Goal: Task Accomplishment & Management: Use online tool/utility

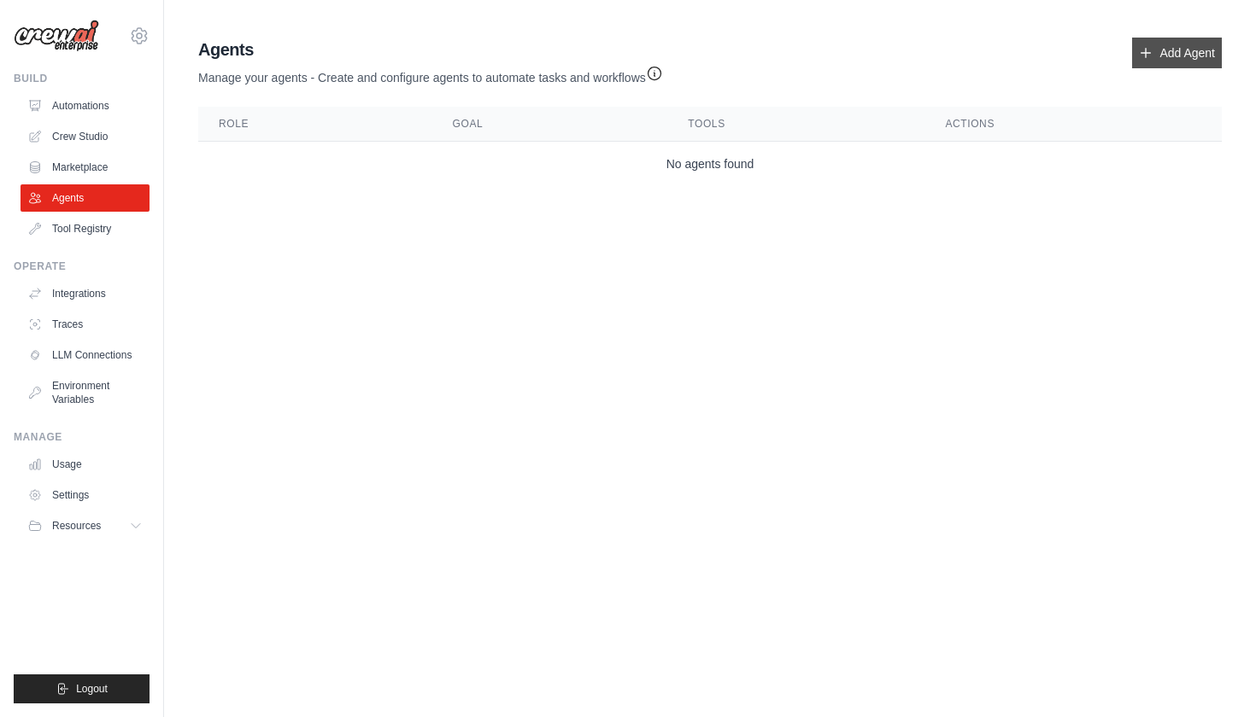
click at [1178, 41] on link "Add Agent" at bounding box center [1177, 53] width 90 height 31
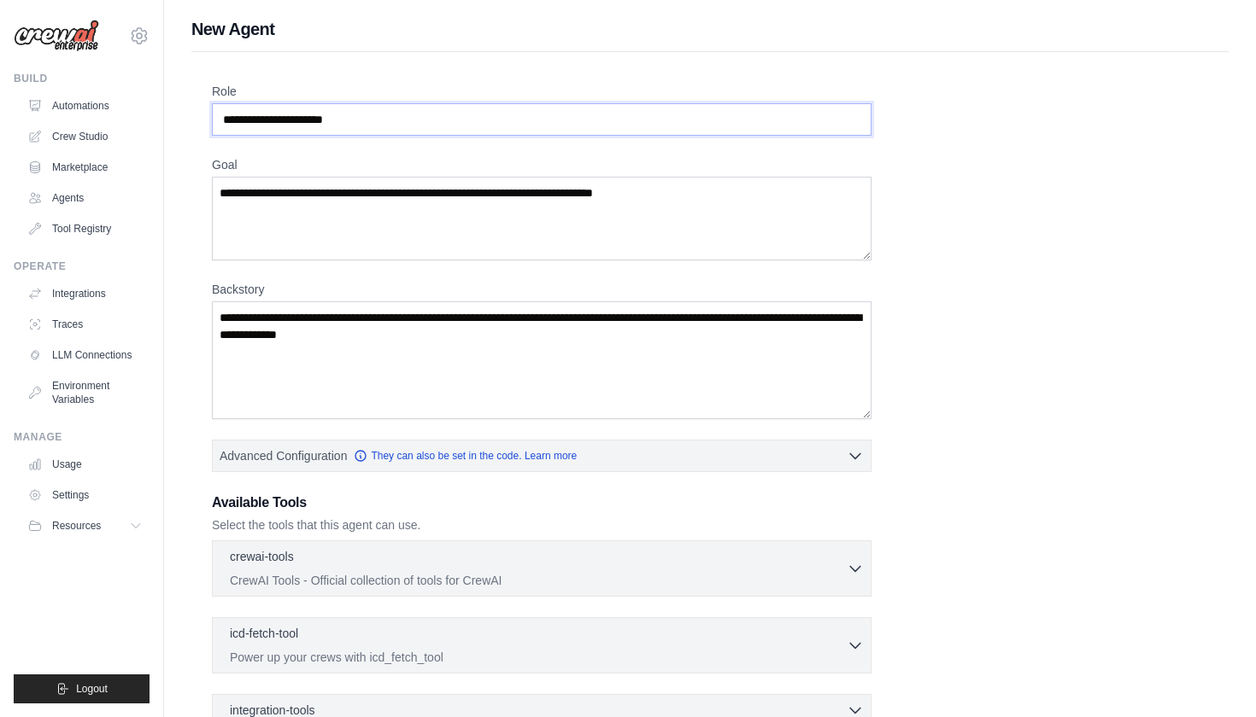
click at [391, 121] on input "Role" at bounding box center [541, 119] width 659 height 32
type input "**********"
click at [468, 201] on textarea "Goal" at bounding box center [541, 219] width 659 height 84
type textarea "**********"
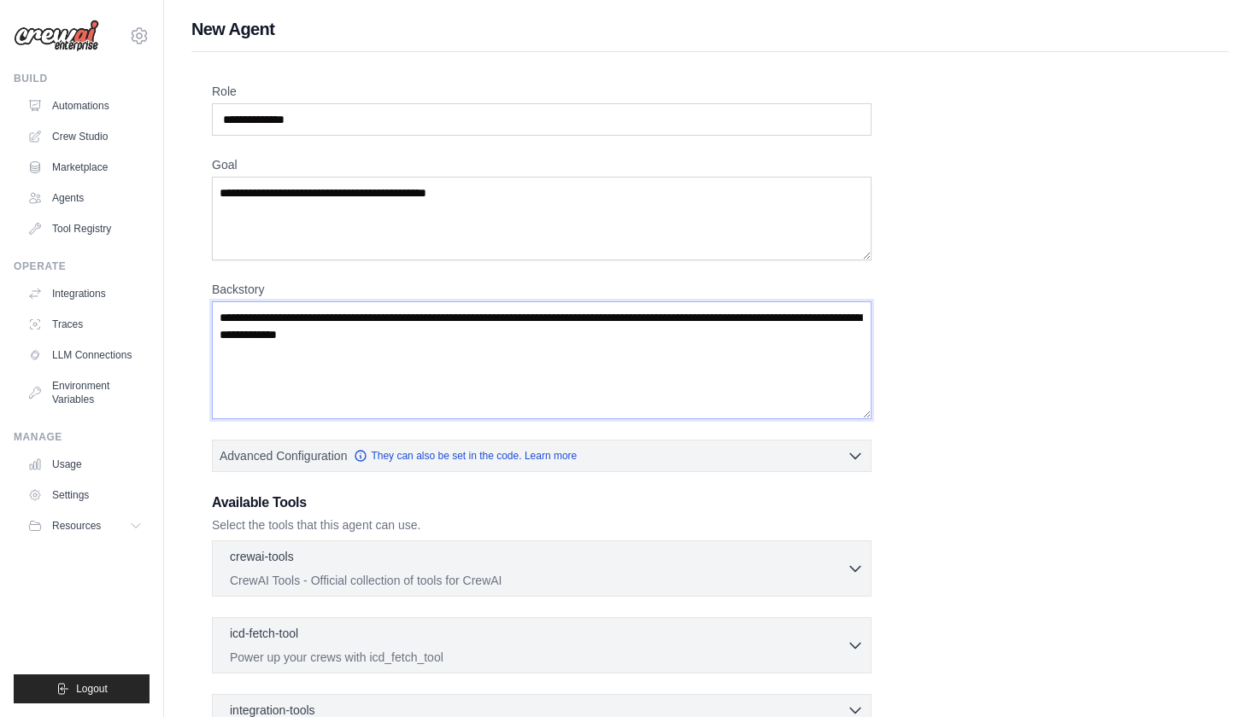
click at [419, 368] on textarea "Backstory" at bounding box center [541, 361] width 659 height 118
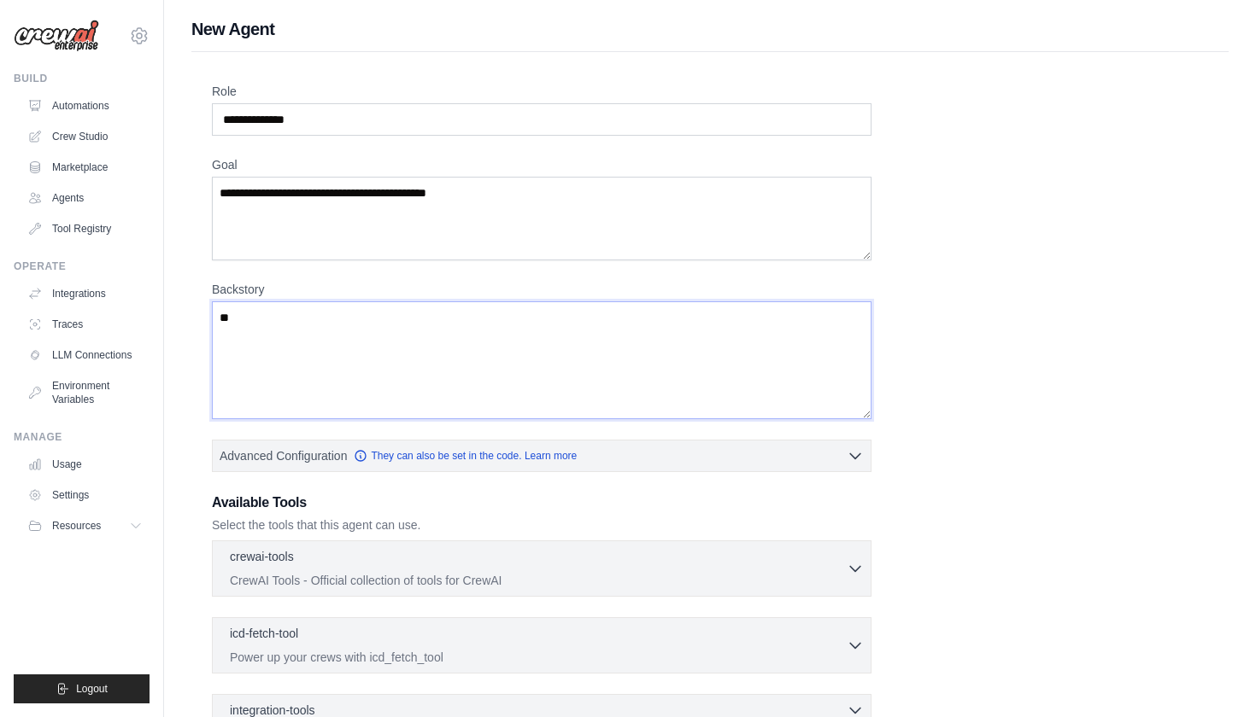
type textarea "*"
click at [833, 319] on textarea "**********" at bounding box center [541, 361] width 659 height 118
click at [413, 359] on textarea "**********" at bounding box center [541, 361] width 659 height 118
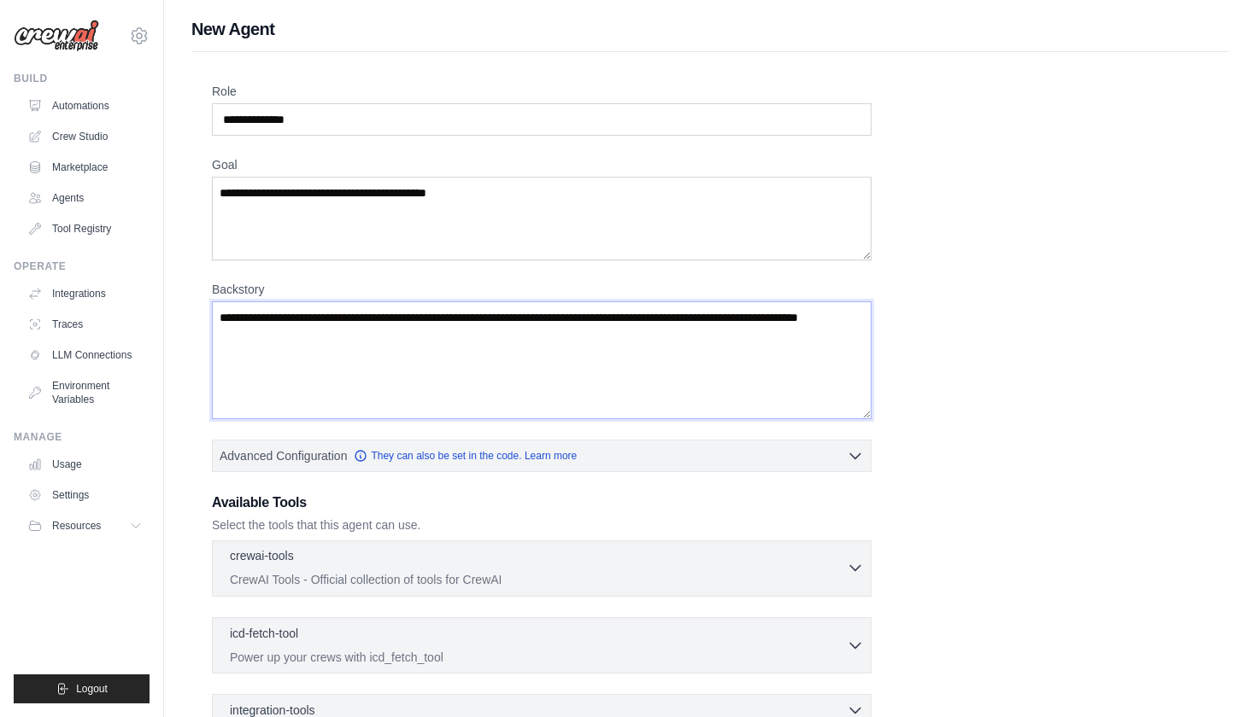
type textarea "**********"
click at [406, 550] on div "crewai-tools 0 selected" at bounding box center [538, 558] width 617 height 20
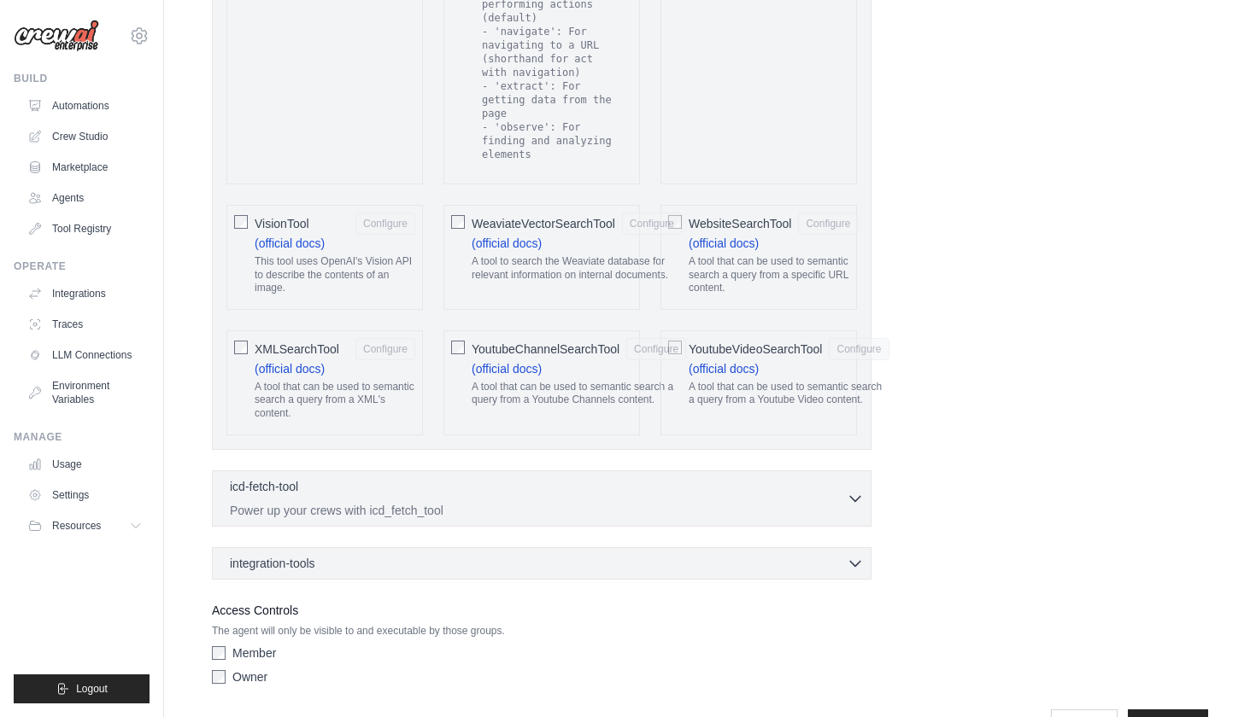
scroll to position [3480, 0]
click at [681, 478] on div "icd-fetch-tool 0 selected Power up your crews with icd_fetch_tool" at bounding box center [538, 498] width 617 height 41
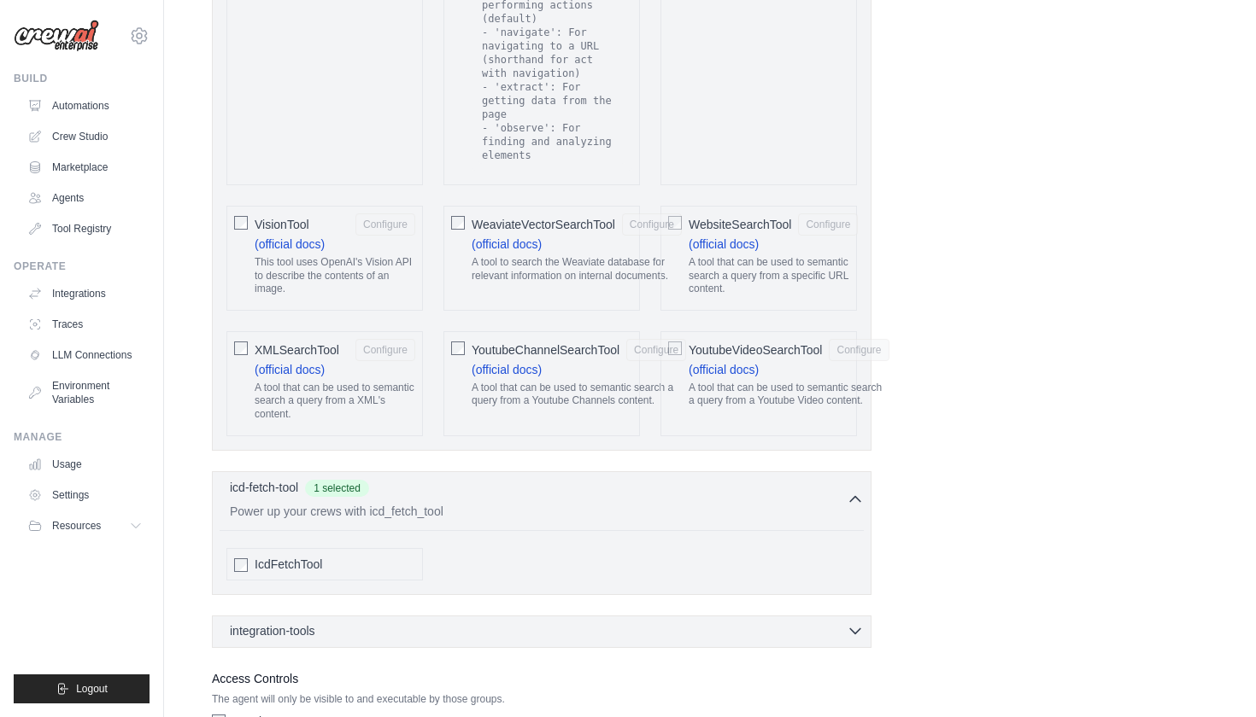
click at [491, 616] on div "integration-tools 0 selected Notion Google Sheets Box Jira" at bounding box center [541, 632] width 659 height 32
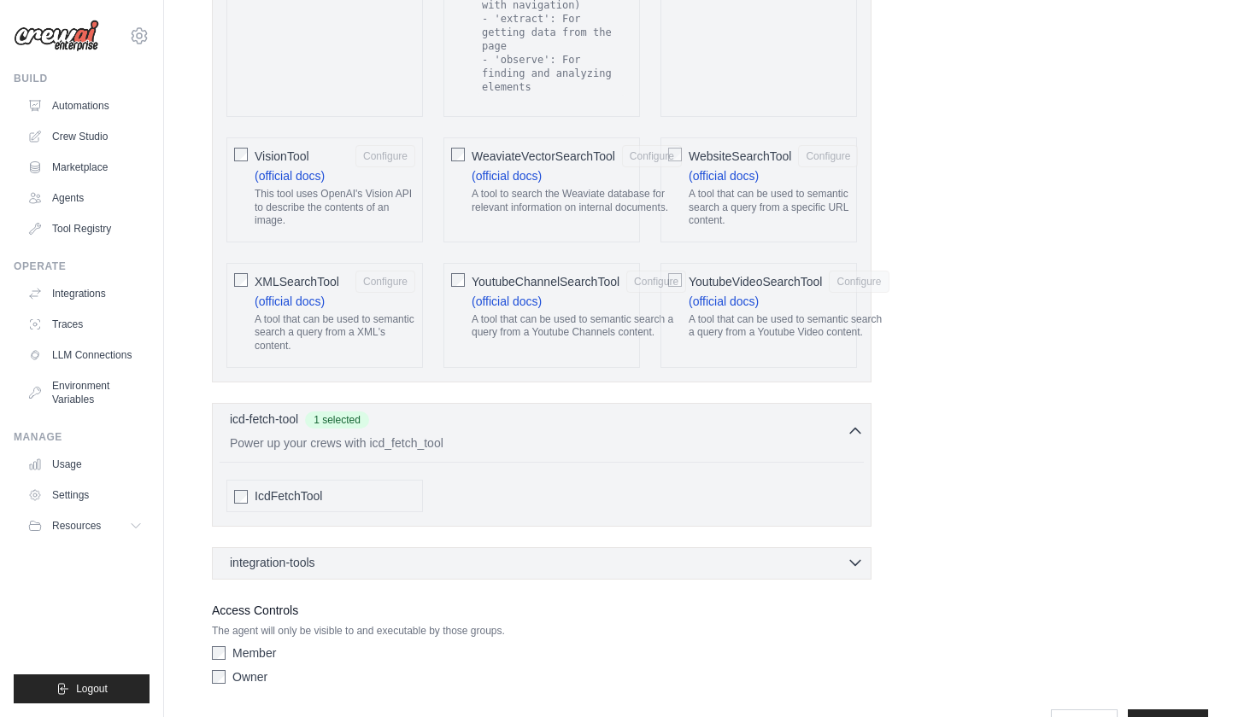
scroll to position [3547, 0]
click at [324, 555] on div "integration-tools 0 selected" at bounding box center [547, 563] width 634 height 17
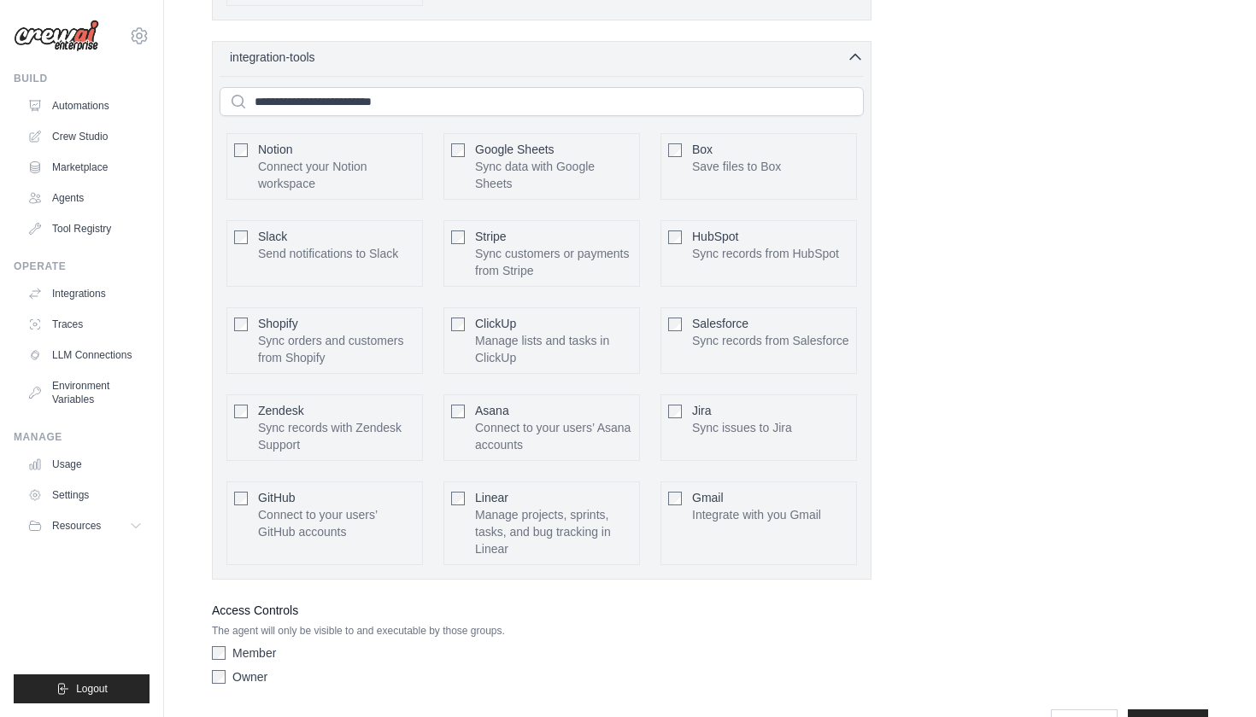
scroll to position [4054, 0]
click at [1147, 711] on input "**********" at bounding box center [1167, 727] width 80 height 32
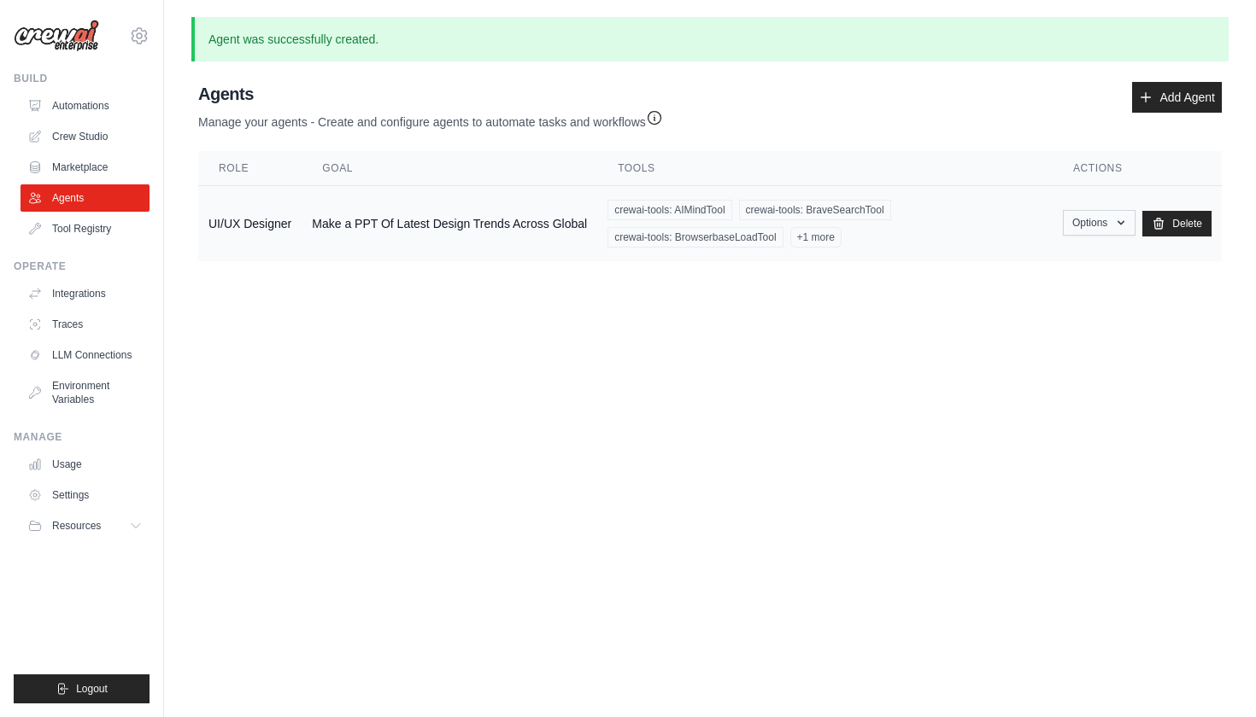
click at [1107, 223] on button "Options" at bounding box center [1099, 223] width 73 height 26
click at [1052, 264] on link "Show" at bounding box center [1073, 262] width 123 height 31
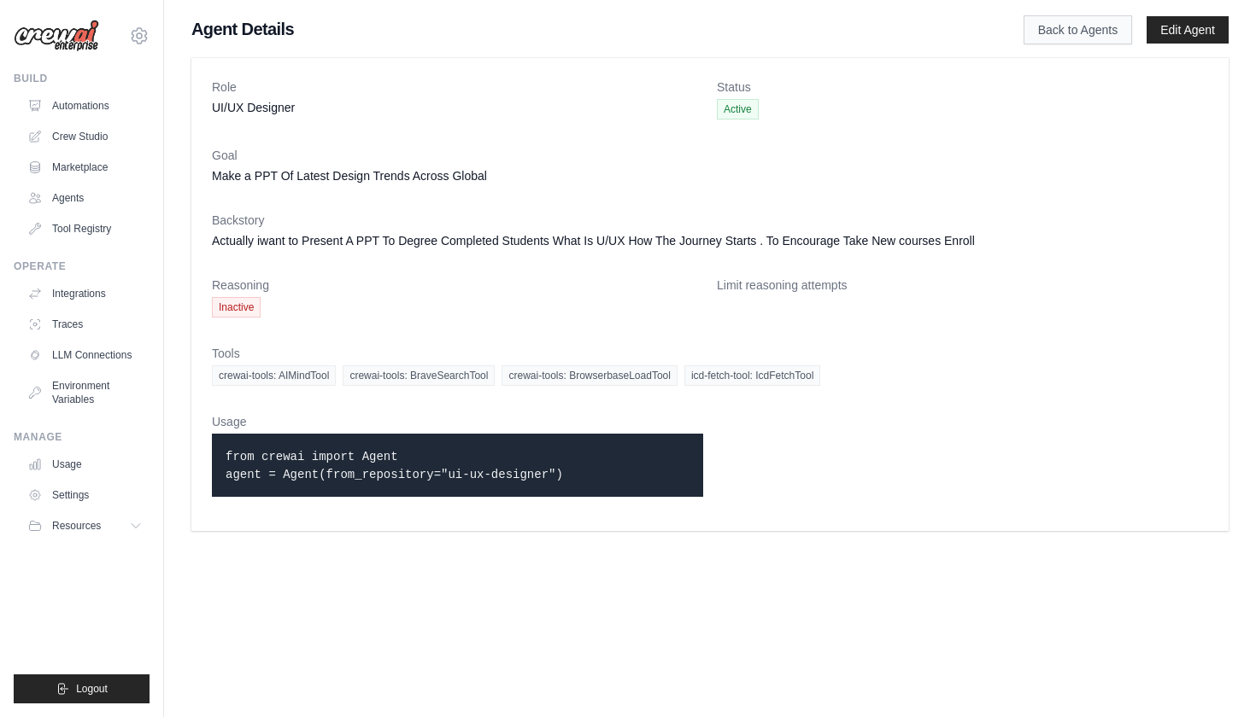
click at [1086, 33] on link "Back to Agents" at bounding box center [1077, 29] width 108 height 29
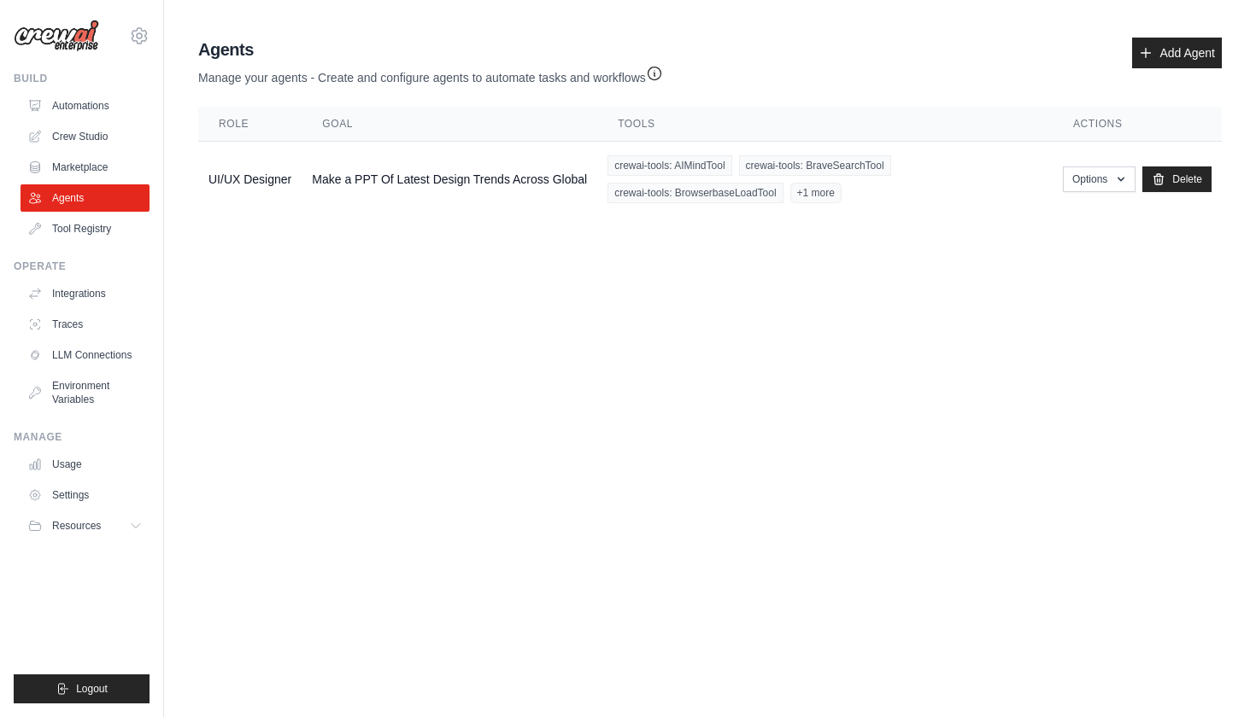
click at [278, 321] on body "sagarthalla.carrerpedia@gmail.com Settings Build Automations Crew Studio Resour…" at bounding box center [628, 358] width 1256 height 717
click at [1063, 174] on button "Options" at bounding box center [1099, 179] width 73 height 26
click at [1048, 253] on link "Edit" at bounding box center [1073, 248] width 123 height 31
click at [902, 202] on div "crewai-tools: AIMindTool crewai-tools: BraveSearchTool crewai-tools: Browserbas…" at bounding box center [824, 179] width 435 height 48
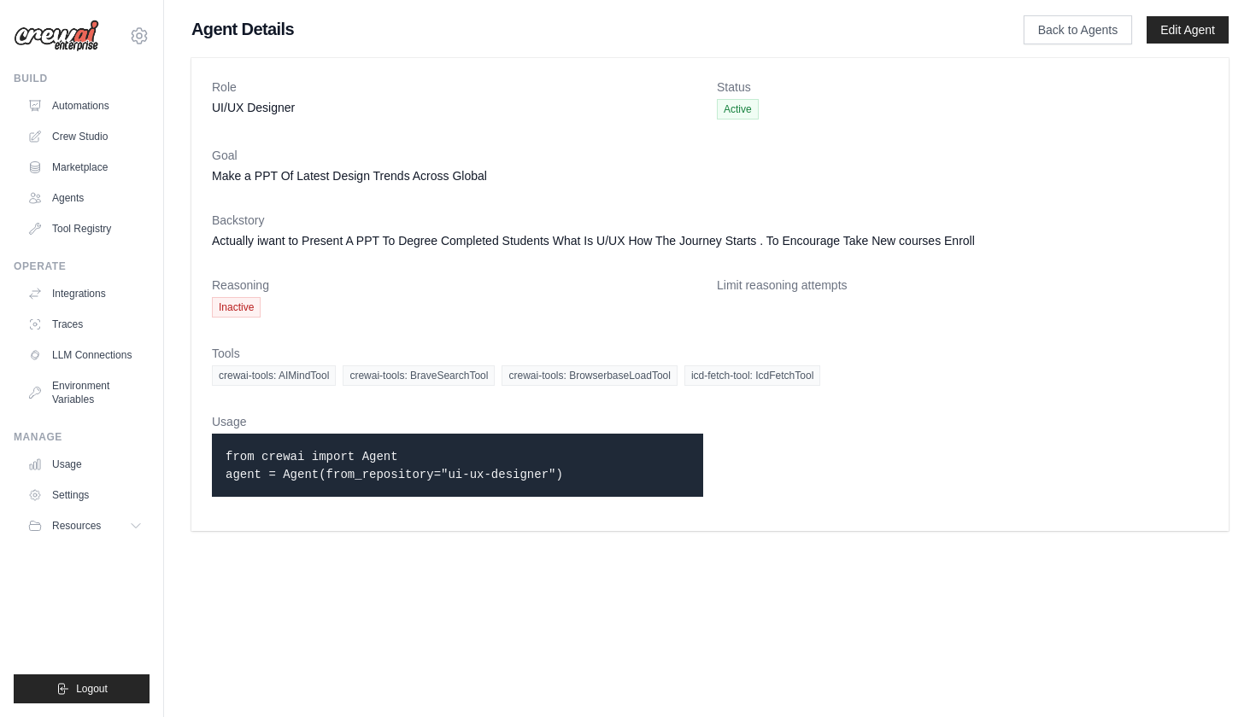
click at [234, 302] on span "Inactive" at bounding box center [236, 307] width 49 height 20
click at [755, 286] on dt "Limit reasoning attempts" at bounding box center [962, 285] width 491 height 17
click at [799, 512] on div "Role UI/UX Designer Status Active Goal Make a PPT Of Latest Design Trends Acros…" at bounding box center [709, 294] width 1037 height 473
click at [42, 102] on icon at bounding box center [37, 106] width 11 height 10
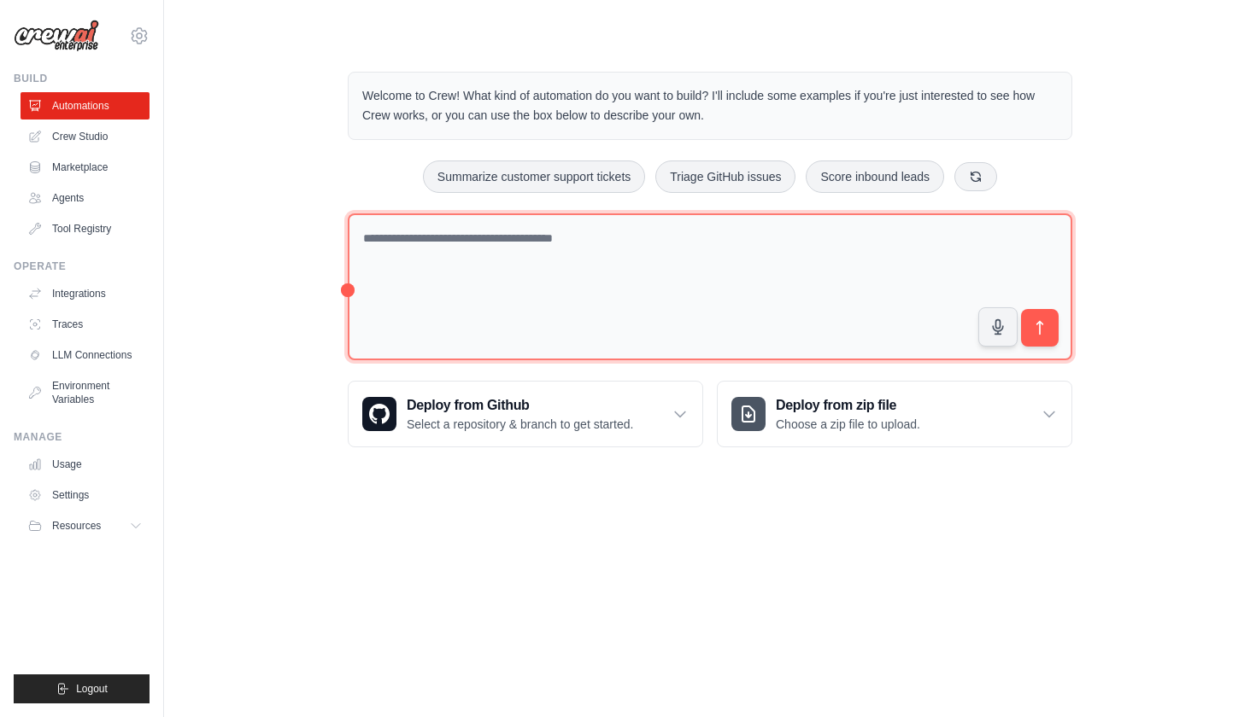
click at [554, 244] on textarea at bounding box center [710, 288] width 724 height 148
type textarea "*"
paste textarea "**********"
type textarea "**********"
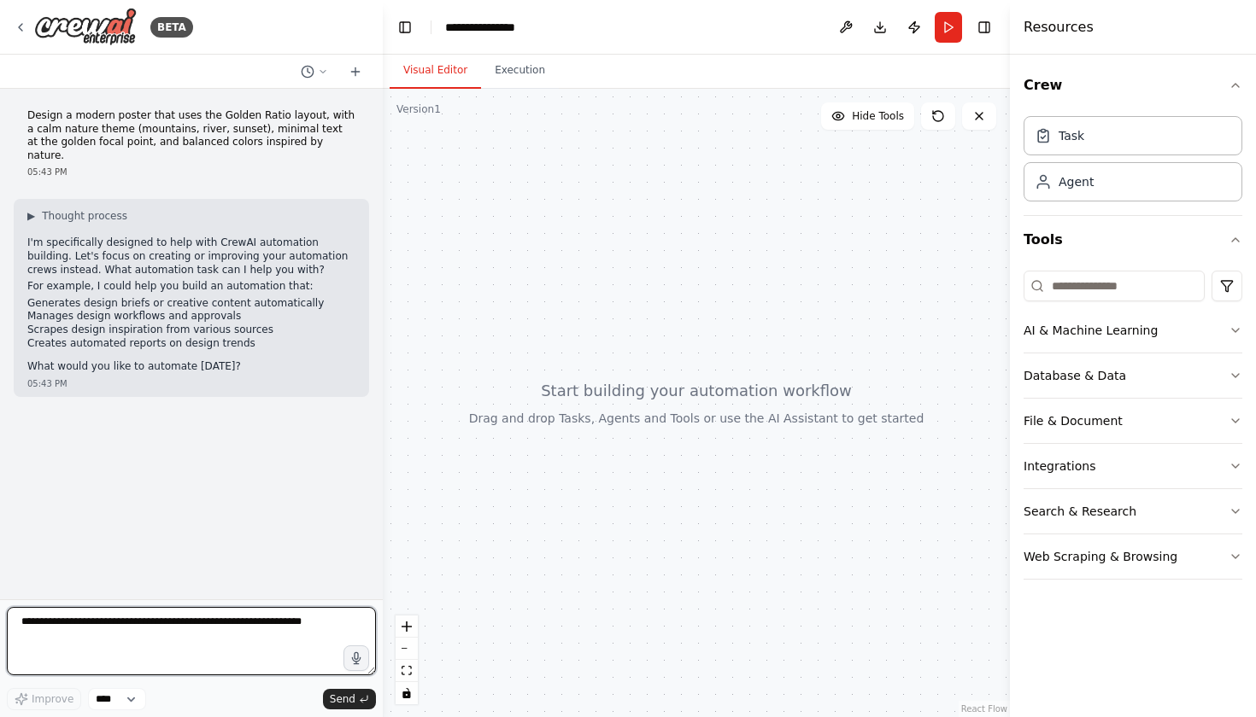
click at [146, 619] on textarea at bounding box center [191, 641] width 369 height 68
type textarea "*******"
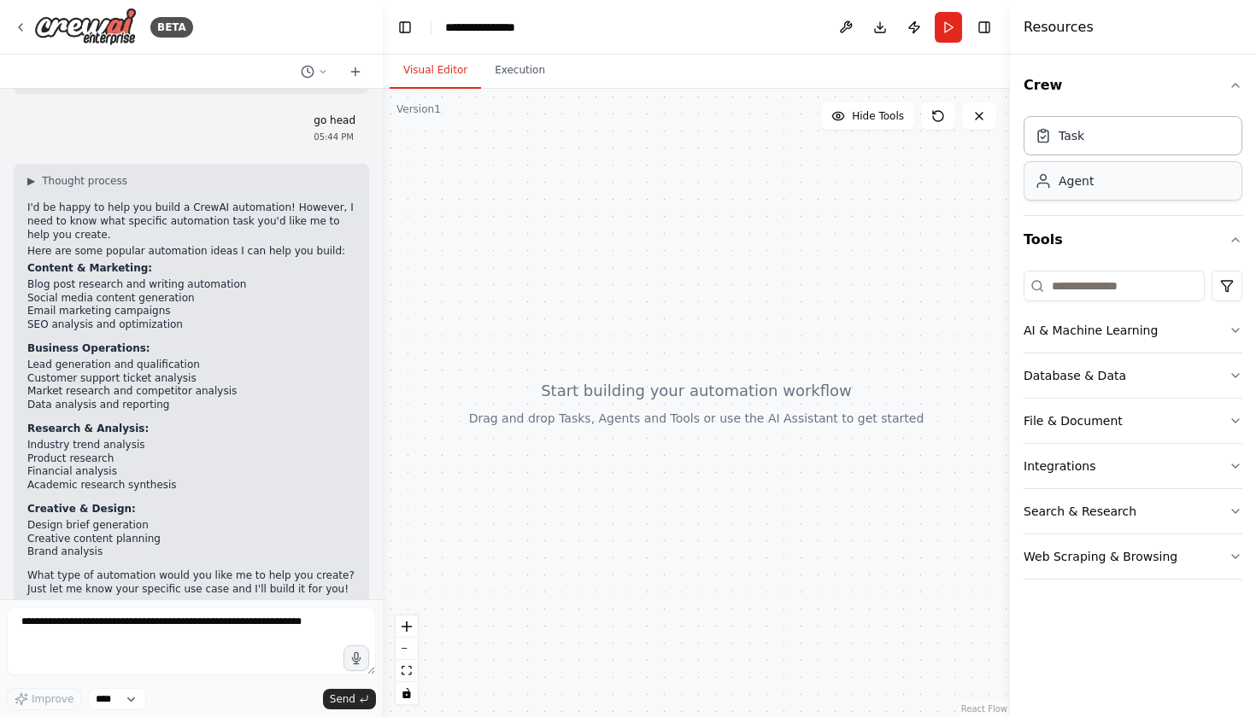
click at [1115, 183] on div "Agent" at bounding box center [1132, 180] width 219 height 39
click at [1125, 129] on div "Task" at bounding box center [1132, 134] width 219 height 39
click at [321, 624] on textarea at bounding box center [191, 641] width 369 height 68
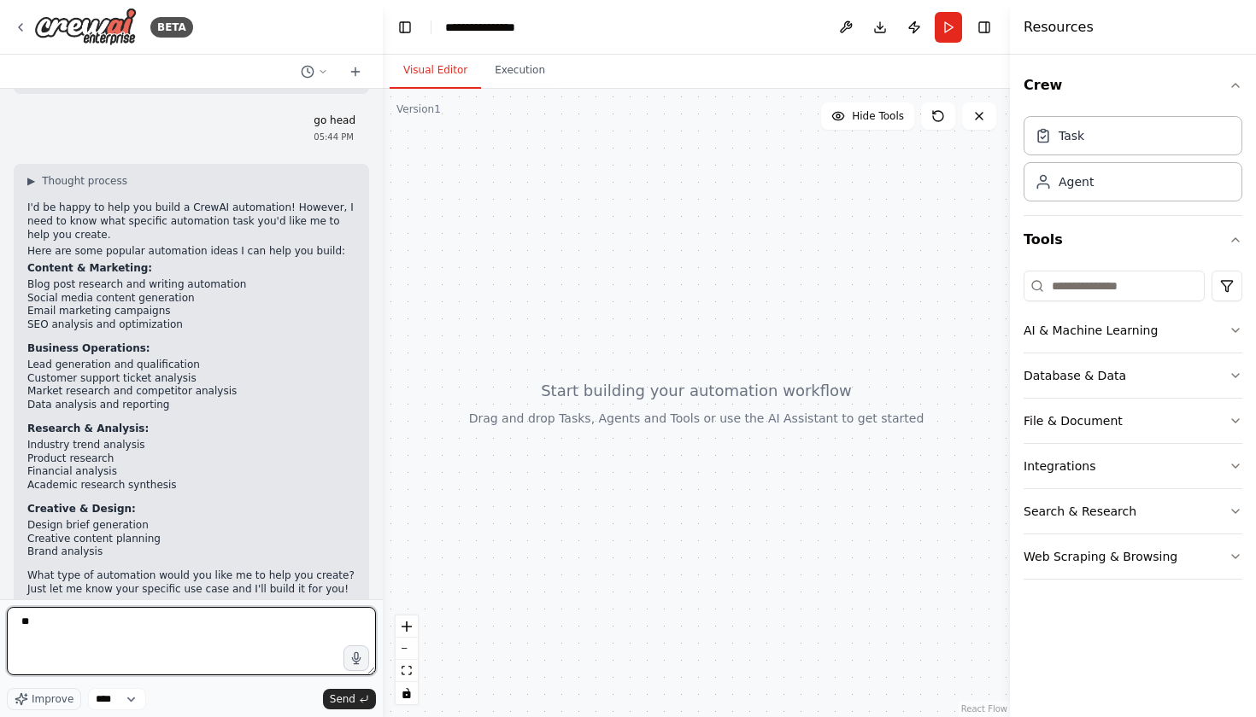
type textarea "*"
type textarea "**********"
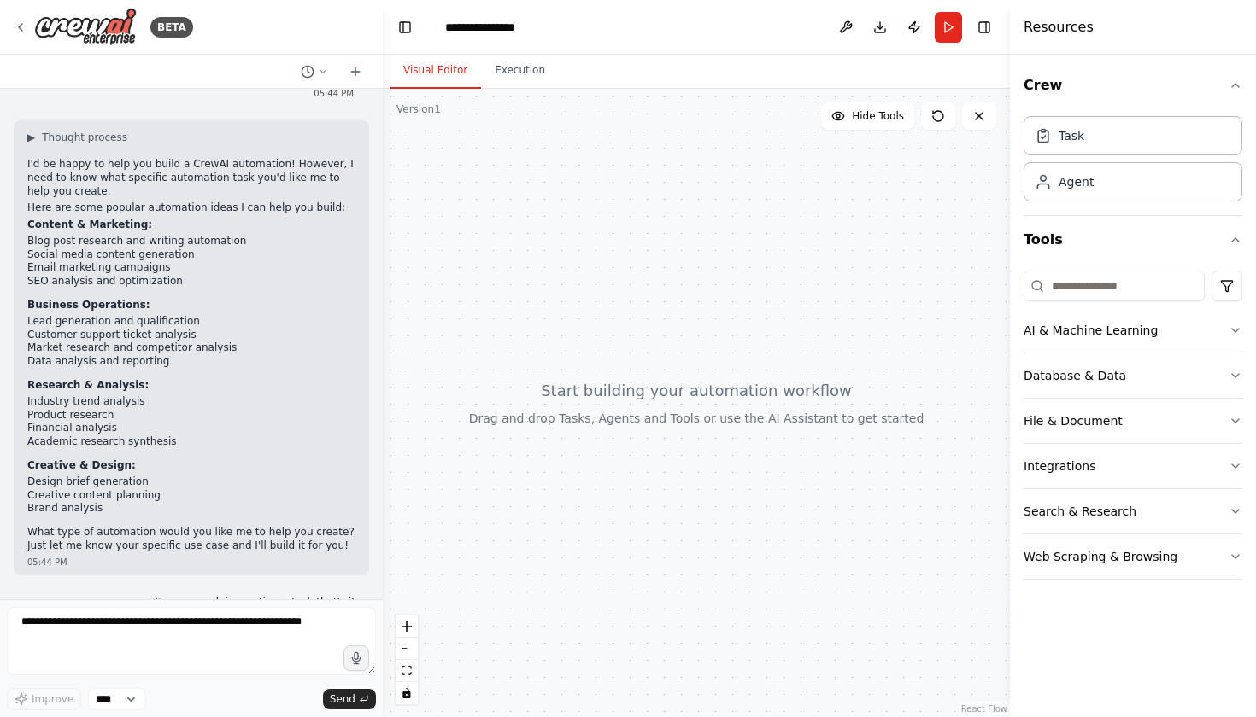
scroll to position [404, 0]
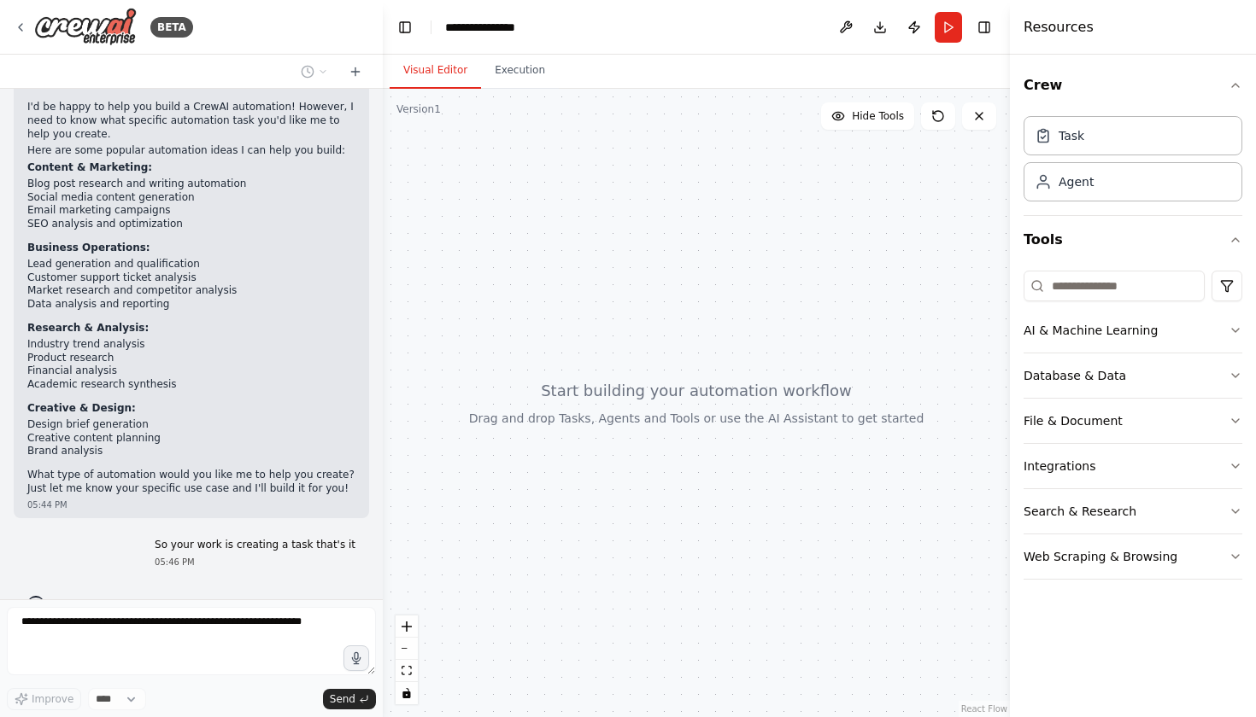
click at [602, 417] on div at bounding box center [696, 403] width 627 height 629
click at [874, 125] on button "Hide Tools" at bounding box center [867, 115] width 93 height 27
click at [874, 125] on button "Show Tools" at bounding box center [865, 115] width 97 height 27
click at [642, 426] on div at bounding box center [696, 403] width 627 height 629
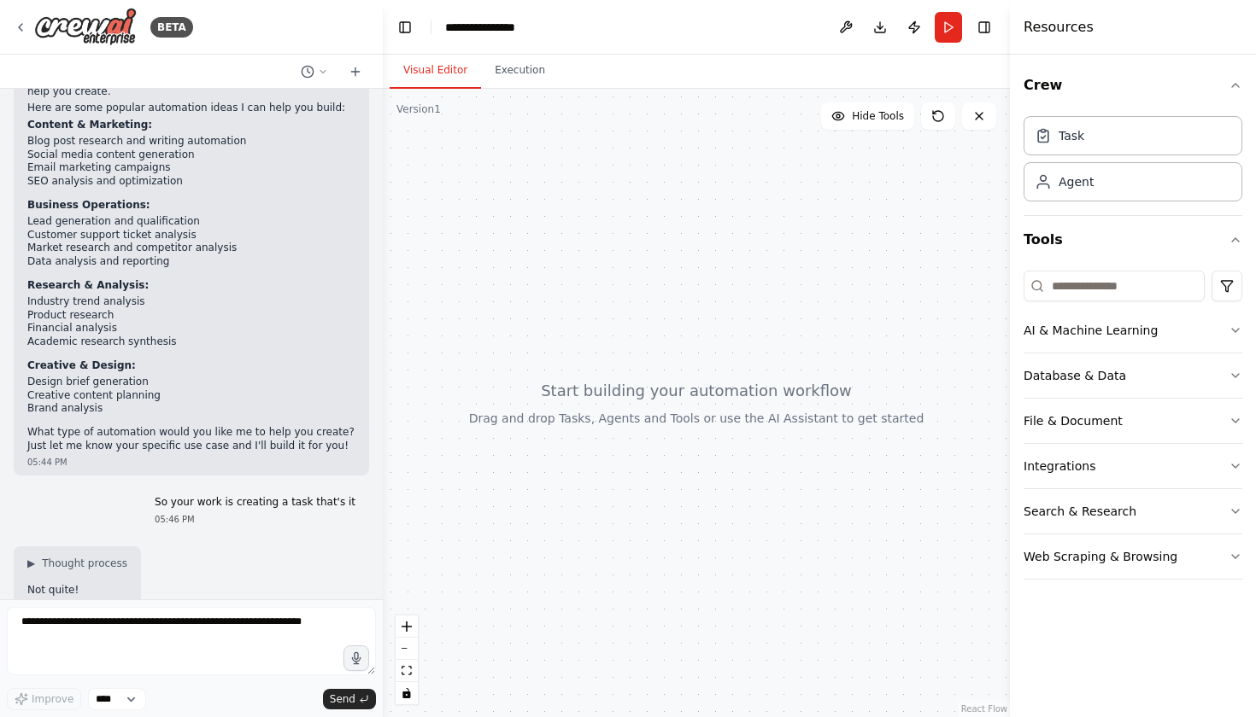
click at [663, 404] on div at bounding box center [696, 403] width 627 height 629
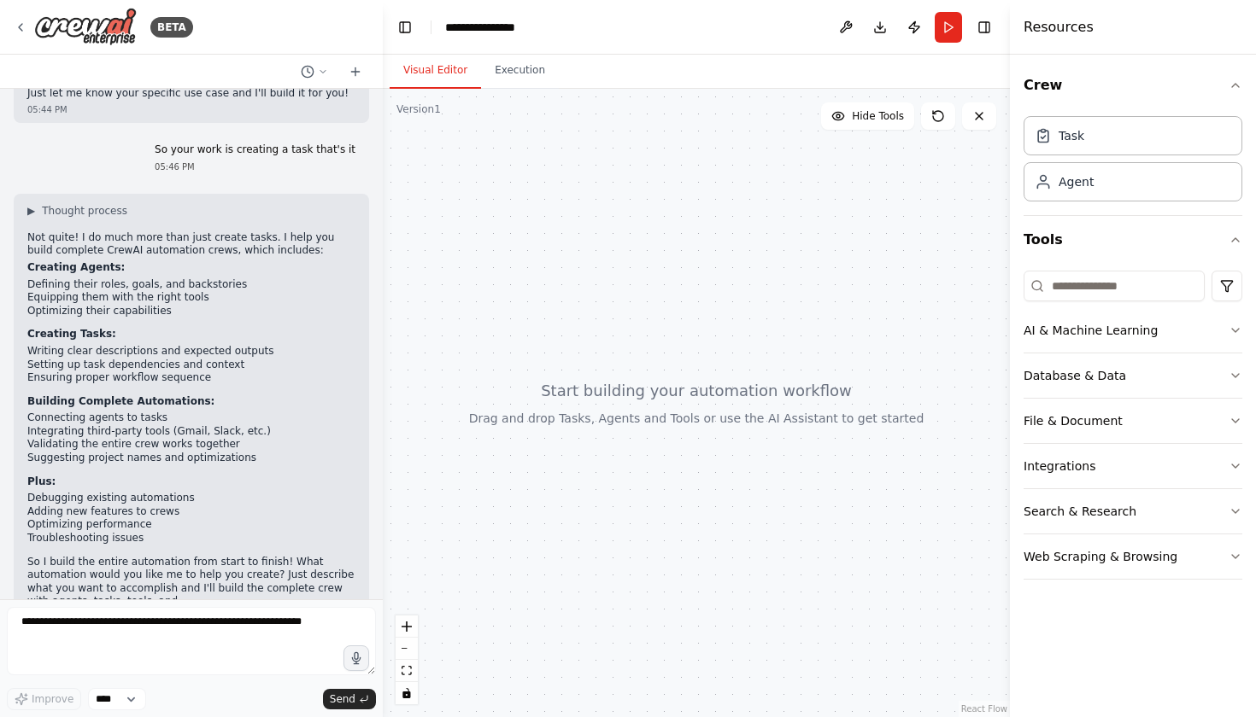
scroll to position [783, 0]
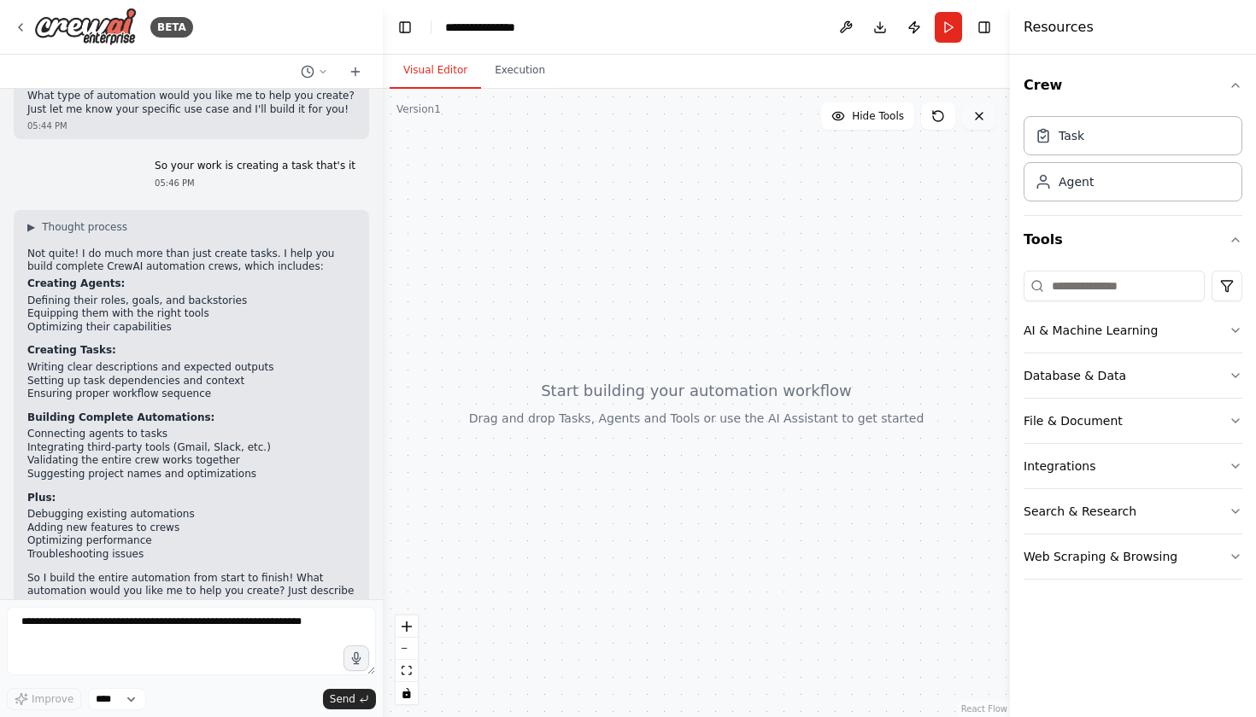
click at [985, 124] on button at bounding box center [979, 115] width 34 height 27
click at [801, 412] on div at bounding box center [696, 403] width 627 height 629
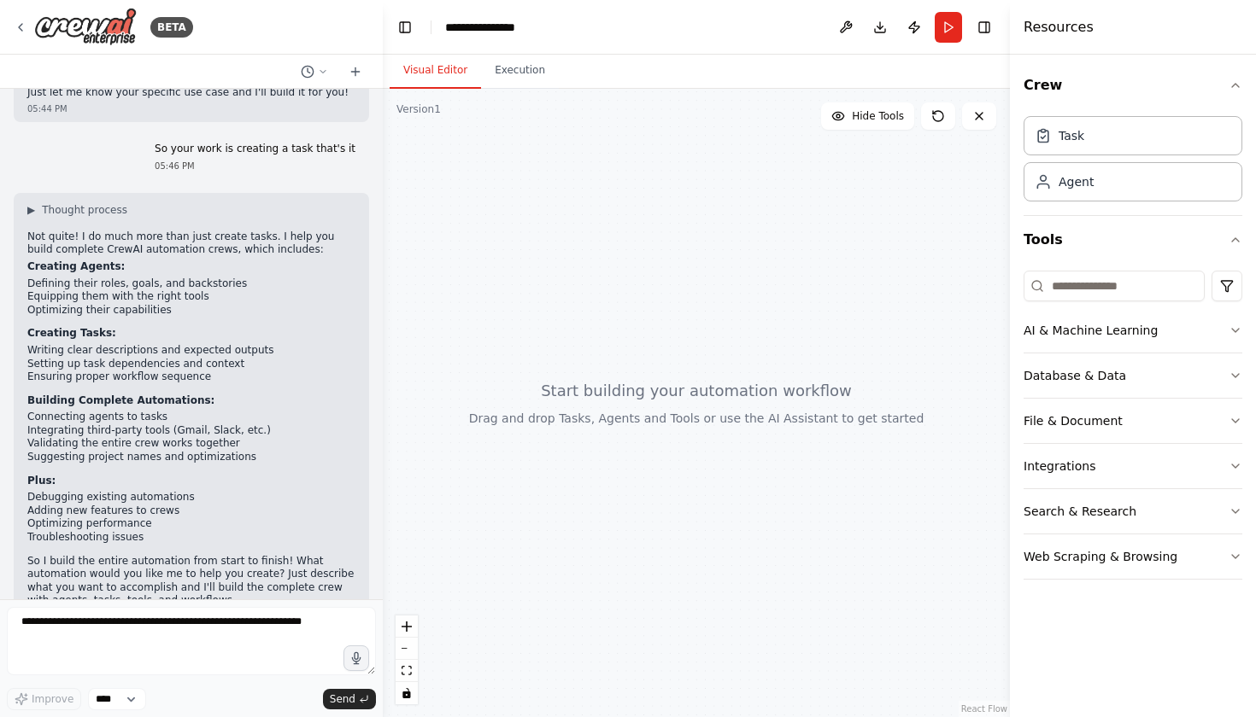
scroll to position [799, 0]
click at [412, 702] on button "toggle interactivity" at bounding box center [406, 693] width 22 height 22
click at [1099, 337] on button "AI & Machine Learning" at bounding box center [1132, 330] width 219 height 44
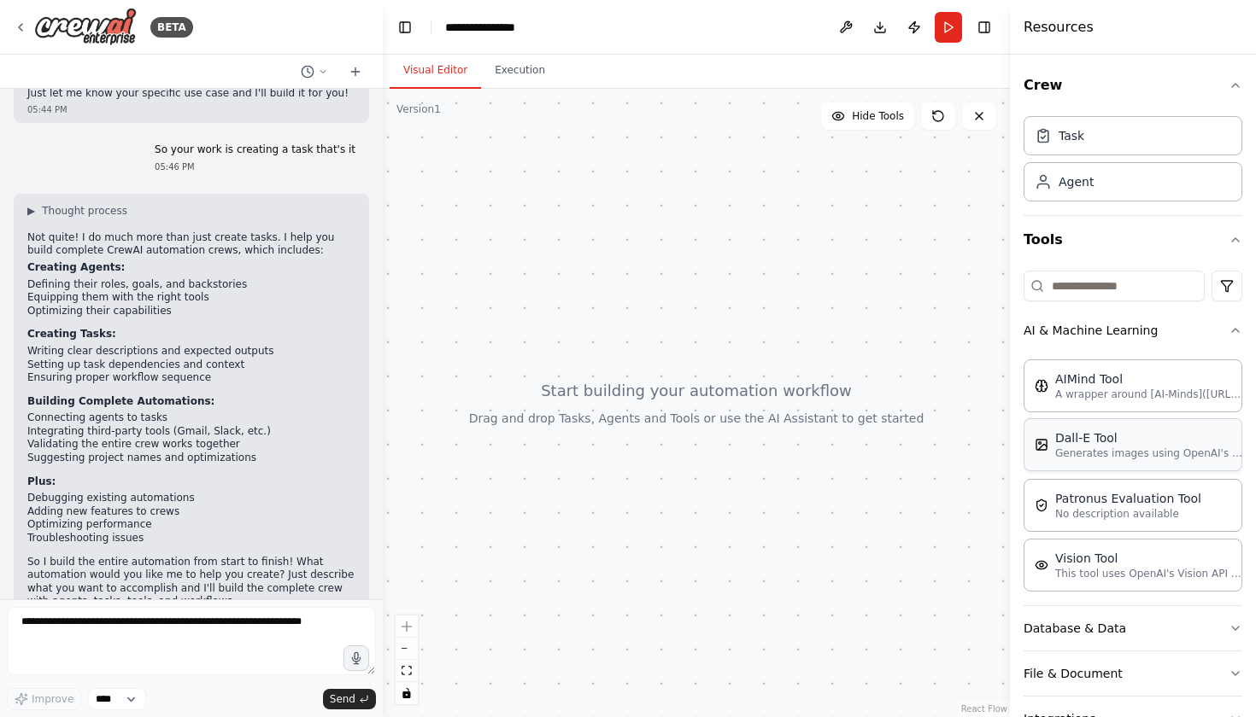
click at [1082, 449] on p "Generates images using OpenAI's Dall-E model." at bounding box center [1149, 454] width 188 height 14
click at [694, 139] on div at bounding box center [696, 403] width 627 height 629
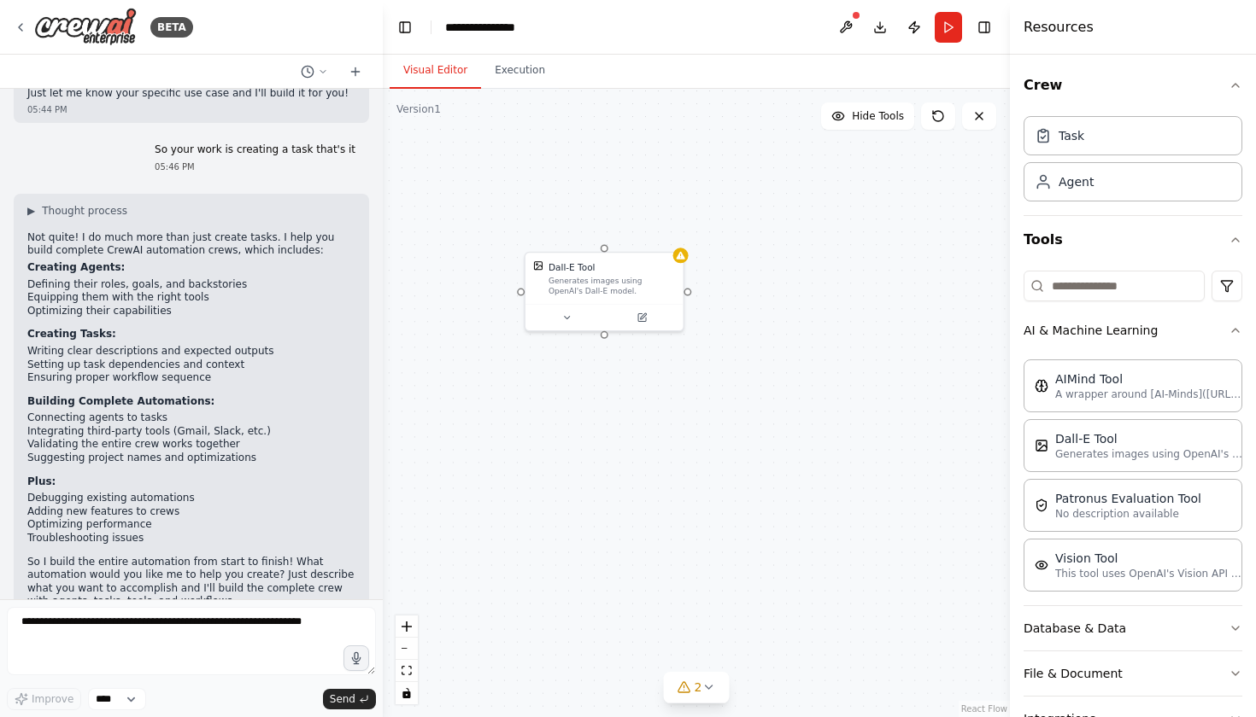
drag, startPoint x: 874, startPoint y: 461, endPoint x: 682, endPoint y: 448, distance: 191.8
click at [682, 448] on div "Dall-E Tool Generates images using OpenAI's Dall-E model." at bounding box center [696, 403] width 627 height 629
drag, startPoint x: 605, startPoint y: 333, endPoint x: 604, endPoint y: 430, distance: 96.5
click at [605, 430] on div "Dall-E Tool Generates images using OpenAI's Dall-E model." at bounding box center [696, 403] width 627 height 629
drag, startPoint x: 690, startPoint y: 508, endPoint x: 612, endPoint y: 438, distance: 105.3
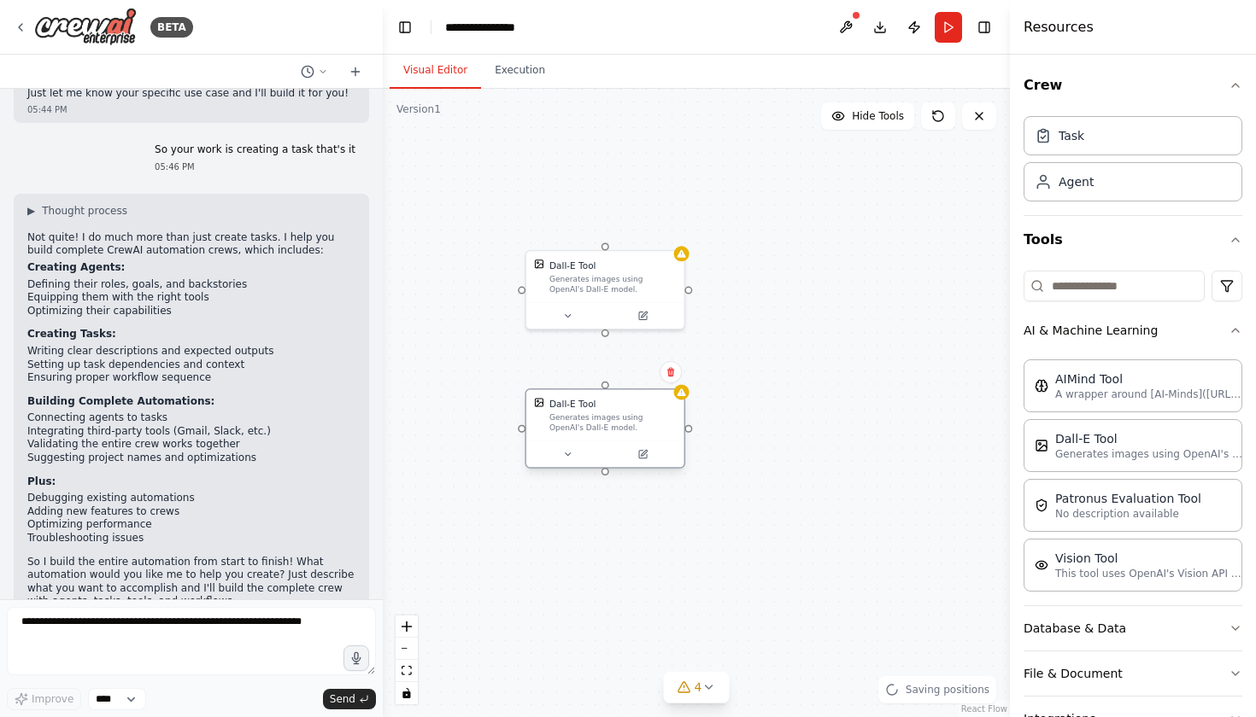
click at [612, 438] on div "Dall-E Tool Generates images using OpenAI's Dall-E model." at bounding box center [604, 429] width 161 height 80
drag, startPoint x: 605, startPoint y: 334, endPoint x: 606, endPoint y: 390, distance: 56.4
click at [606, 390] on div "Dall-E Tool Generates images using OpenAI's Dall-E model. Dall-E Tool Generates…" at bounding box center [696, 403] width 627 height 629
click at [607, 333] on div at bounding box center [605, 331] width 8 height 8
drag, startPoint x: 607, startPoint y: 333, endPoint x: 690, endPoint y: 436, distance: 131.8
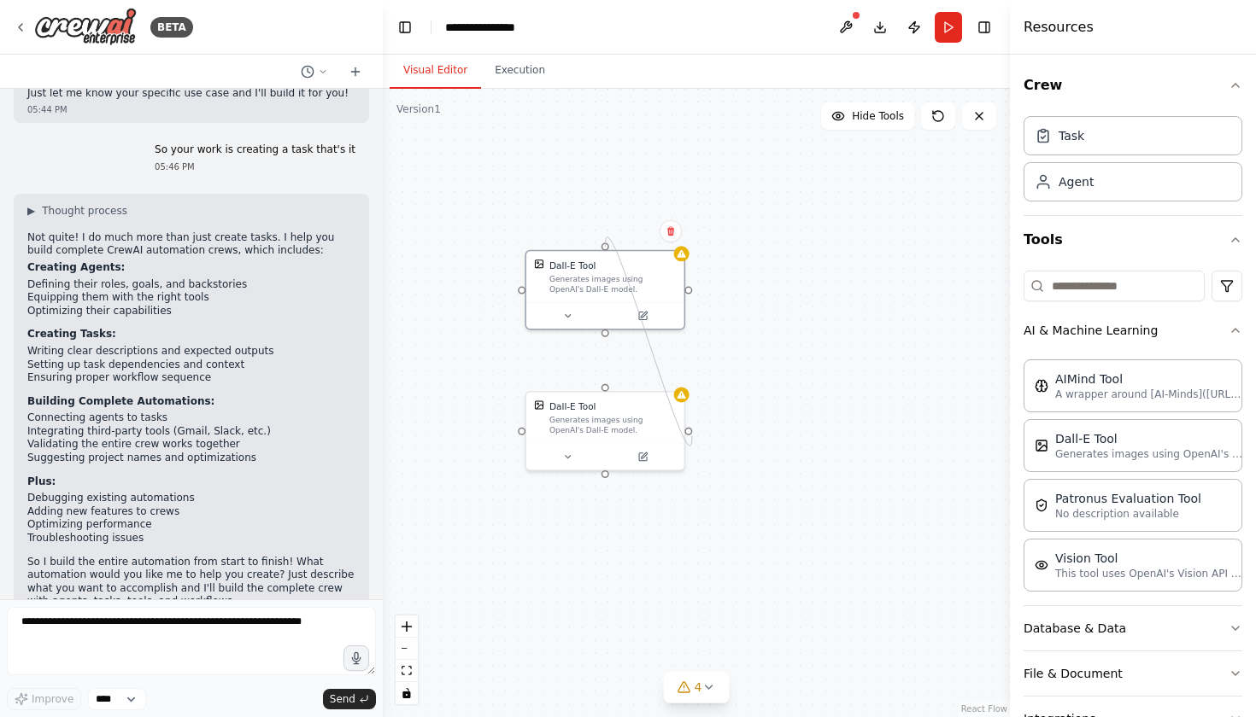
click at [690, 436] on div "Dall-E Tool Generates images using OpenAI's Dall-E model. Dall-E Tool Generates…" at bounding box center [696, 403] width 627 height 629
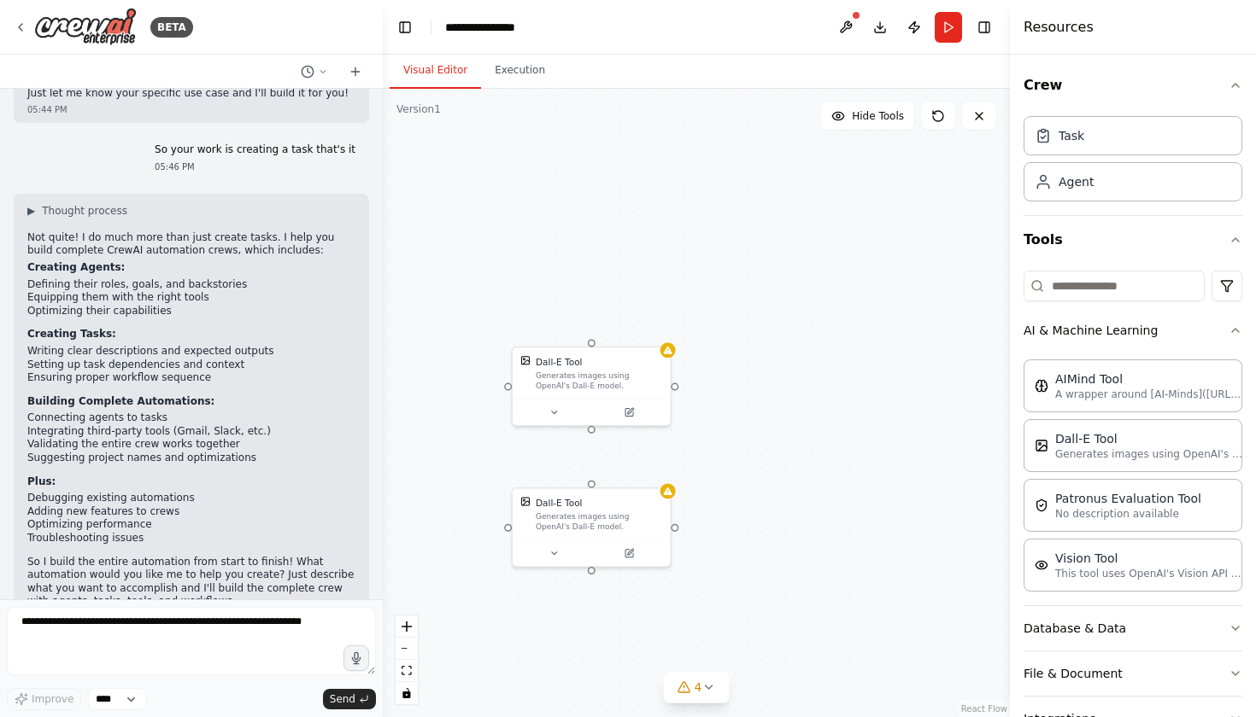
drag, startPoint x: 690, startPoint y: 294, endPoint x: 676, endPoint y: 390, distance: 97.5
click at [676, 390] on div "Dall-E Tool Generates images using OpenAI's Dall-E model. Dall-E Tool Generates…" at bounding box center [696, 403] width 627 height 629
click at [666, 354] on div at bounding box center [667, 347] width 15 height 15
click at [698, 333] on div "Dall-E Tool Generates images using OpenAI's Dall-E model. Dall-E Tool Generates…" at bounding box center [696, 403] width 627 height 629
click at [1126, 335] on button "AI & Machine Learning" at bounding box center [1132, 330] width 219 height 44
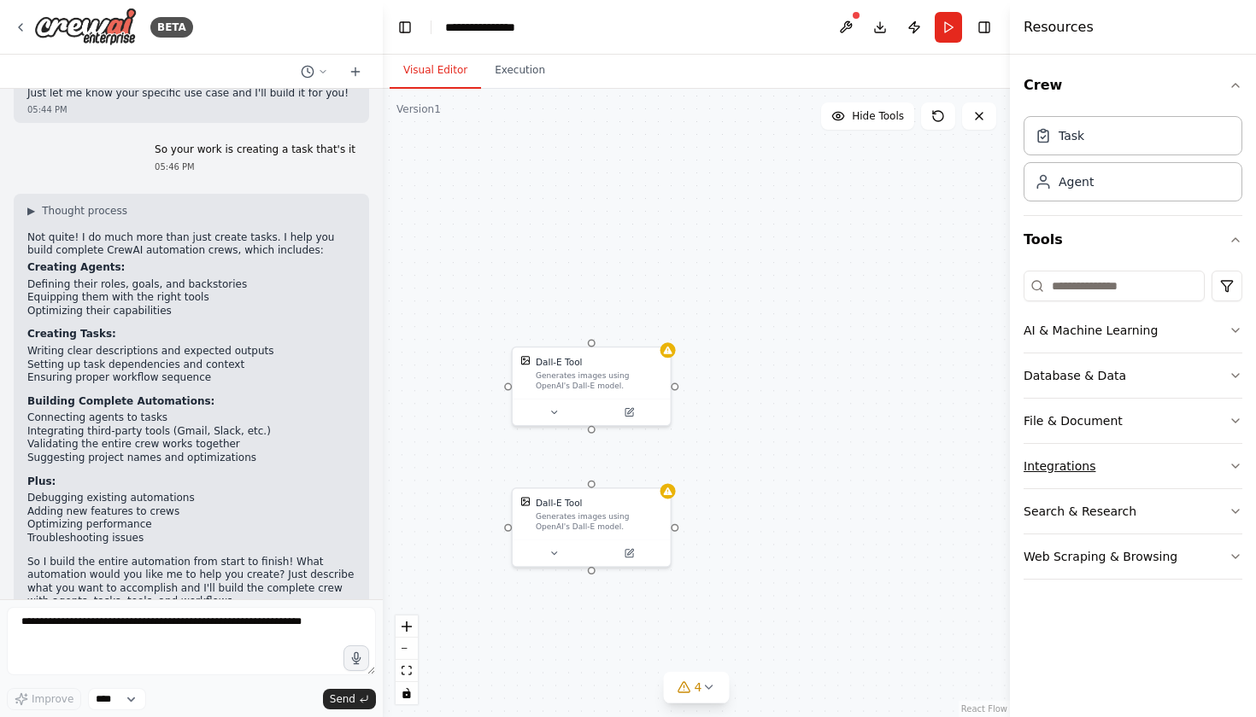
click at [1109, 468] on button "Integrations" at bounding box center [1132, 466] width 219 height 44
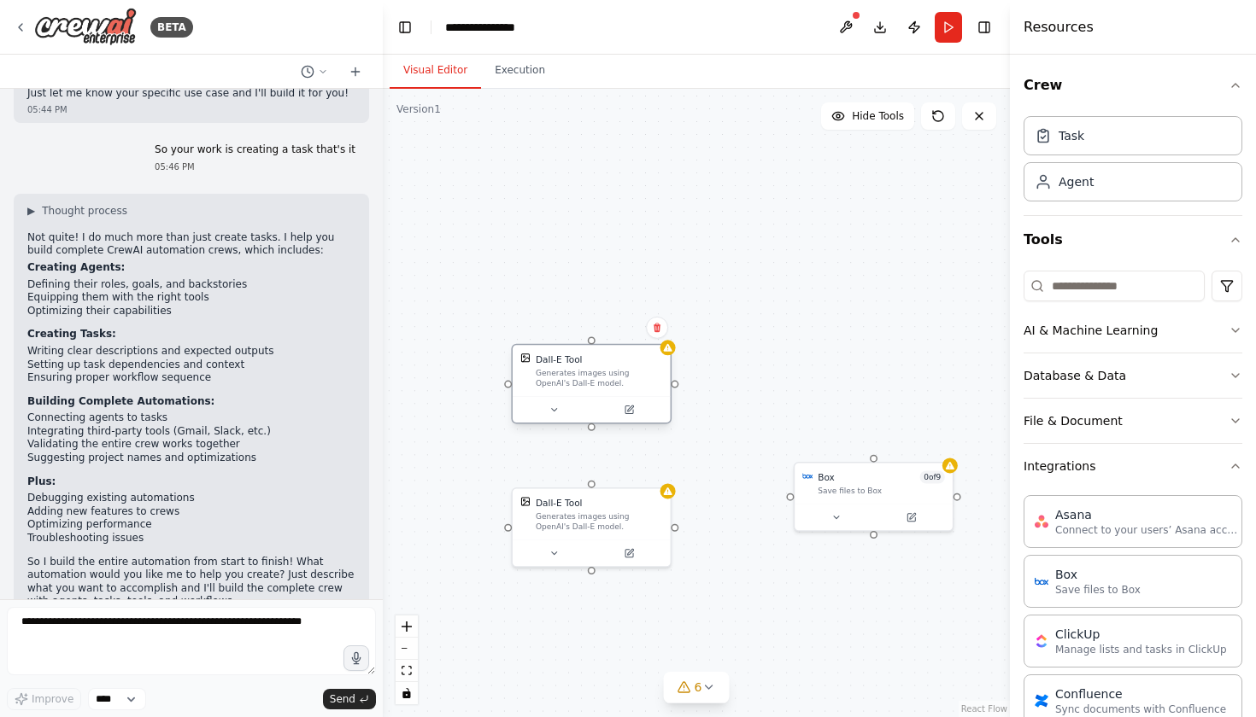
click at [591, 412] on div at bounding box center [592, 409] width 148 height 15
drag, startPoint x: 590, startPoint y: 429, endPoint x: 590, endPoint y: 493, distance: 64.1
click at [590, 493] on div "Dall-E Tool Generates images using OpenAI's Dall-E model. Dall-E Tool Generates…" at bounding box center [451, 364] width 471 height 471
drag, startPoint x: 677, startPoint y: 530, endPoint x: 790, endPoint y: 495, distance: 117.8
click at [790, 495] on div "Dall-E Tool Generates images using OpenAI's Dall-E model. Dall-E Tool Generates…" at bounding box center [696, 403] width 627 height 629
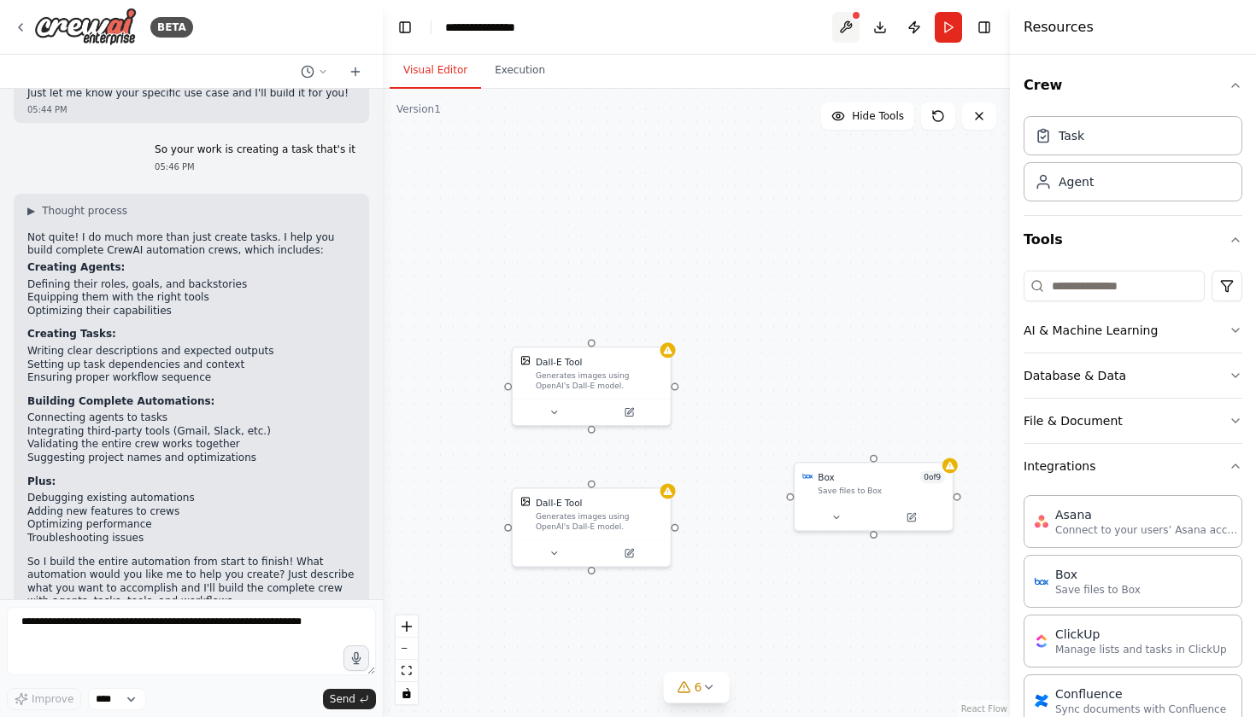
click at [850, 15] on div at bounding box center [845, 27] width 27 height 31
click at [851, 26] on button at bounding box center [845, 27] width 27 height 31
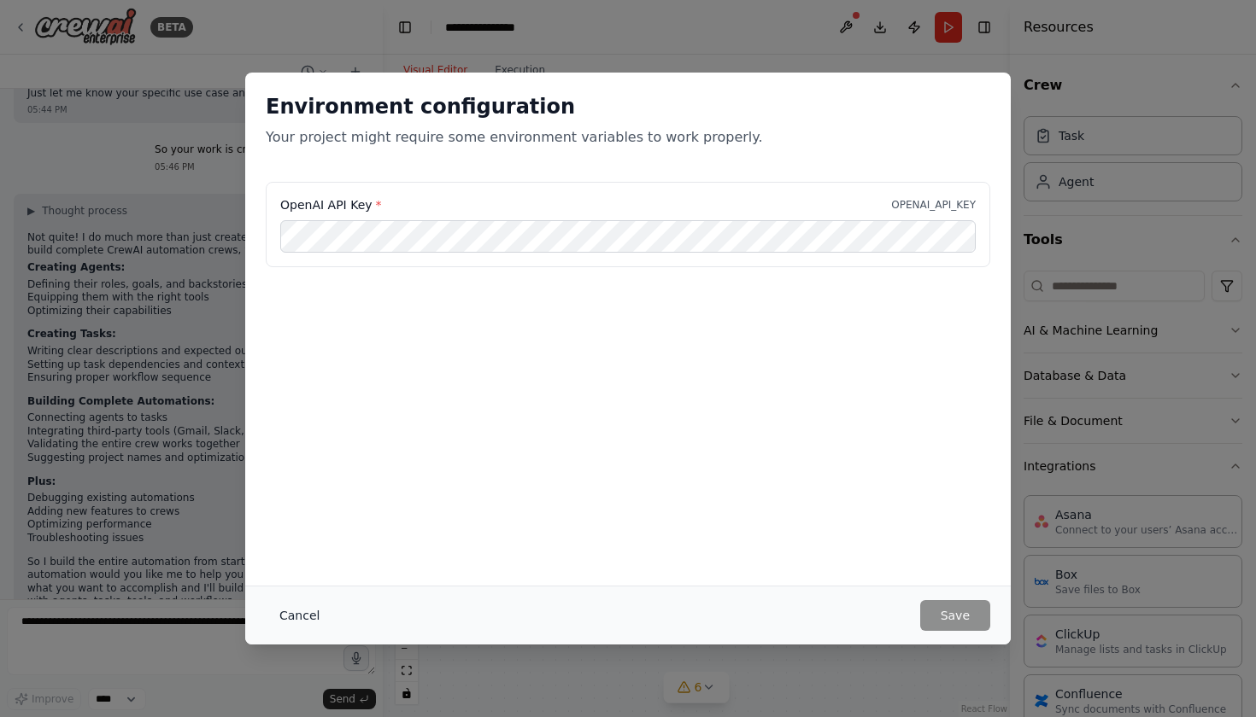
click at [312, 609] on button "Cancel" at bounding box center [299, 615] width 67 height 31
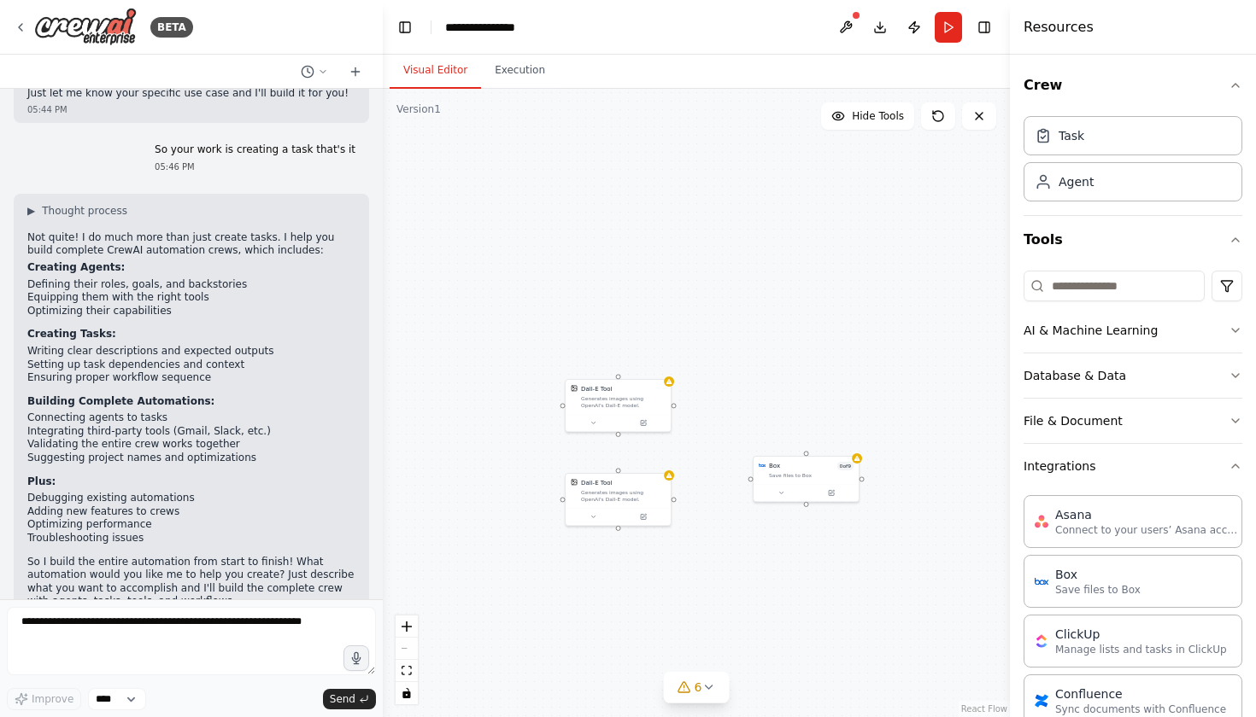
click at [753, 593] on div "Dall-E Tool Generates images using OpenAI's Dall-E model. Dall-E Tool Generates…" at bounding box center [696, 403] width 627 height 629
drag, startPoint x: 655, startPoint y: 605, endPoint x: 730, endPoint y: 506, distance: 124.4
click at [730, 506] on div "Dall-E Tool Generates images using OpenAI's Dall-E model. Dall-E Tool Generates…" at bounding box center [696, 403] width 627 height 629
